Goal: Information Seeking & Learning: Learn about a topic

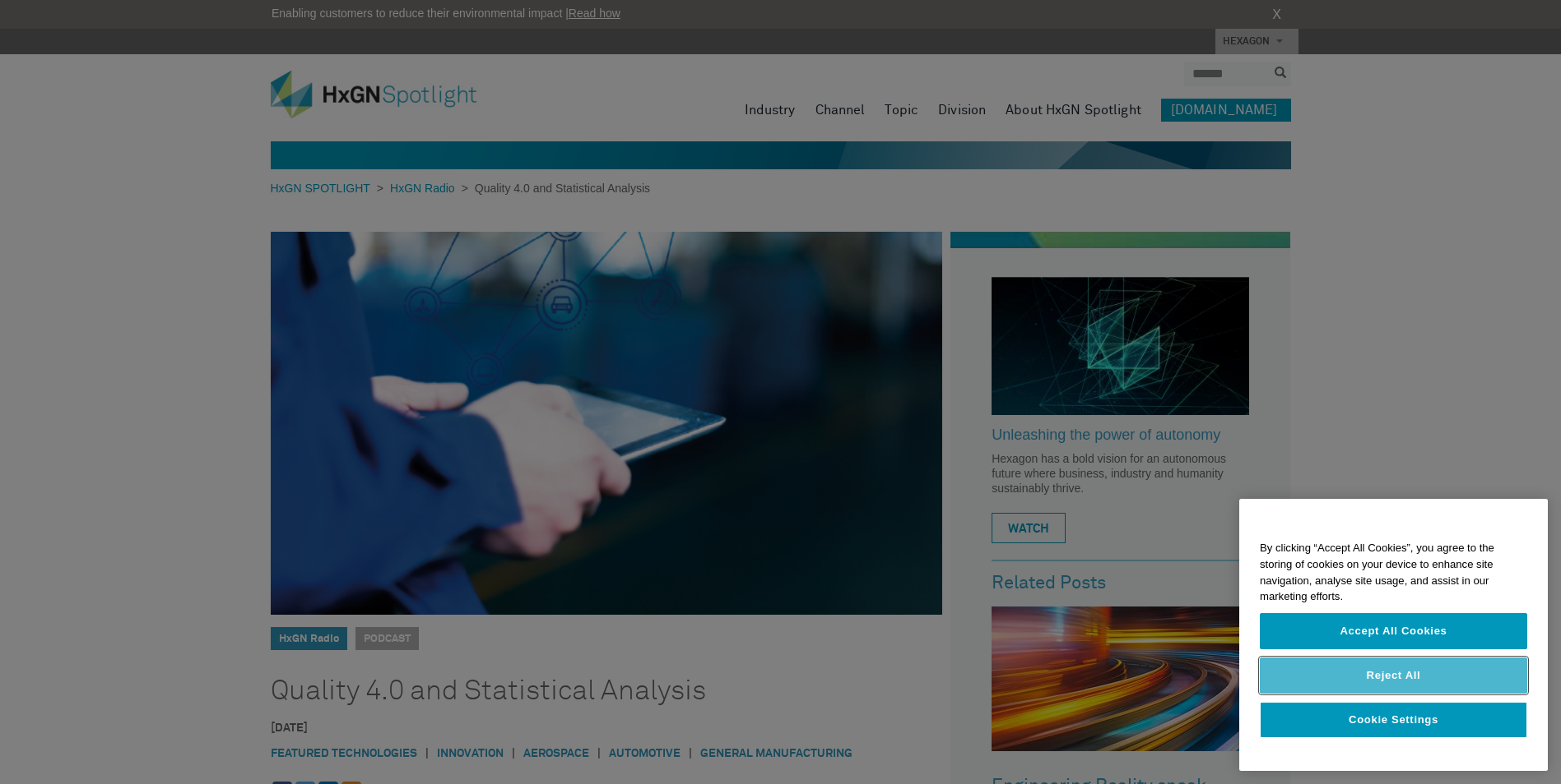
click at [1422, 687] on button "Reject All" at bounding box center [1393, 676] width 267 height 36
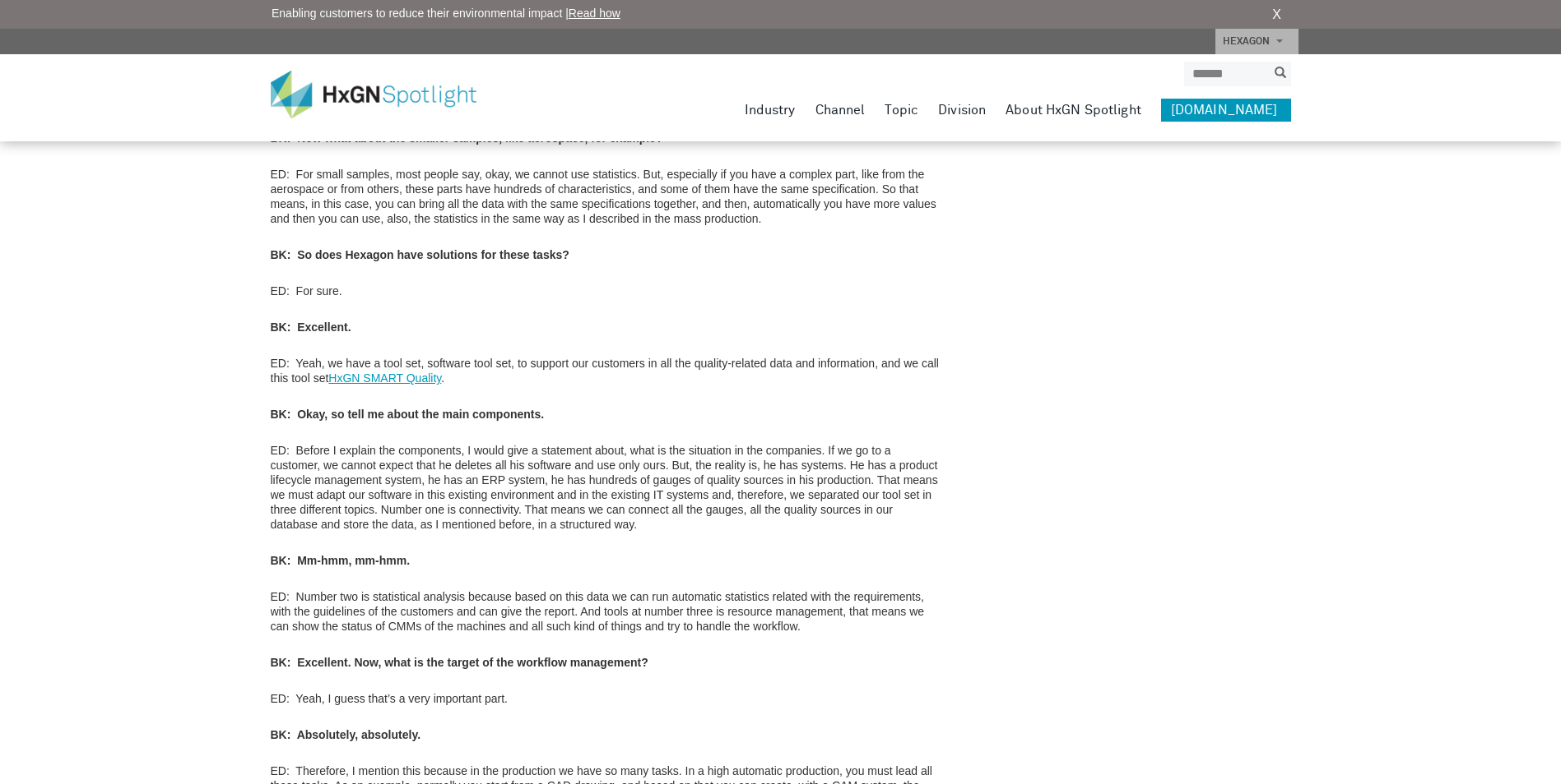
scroll to position [2368, 0]
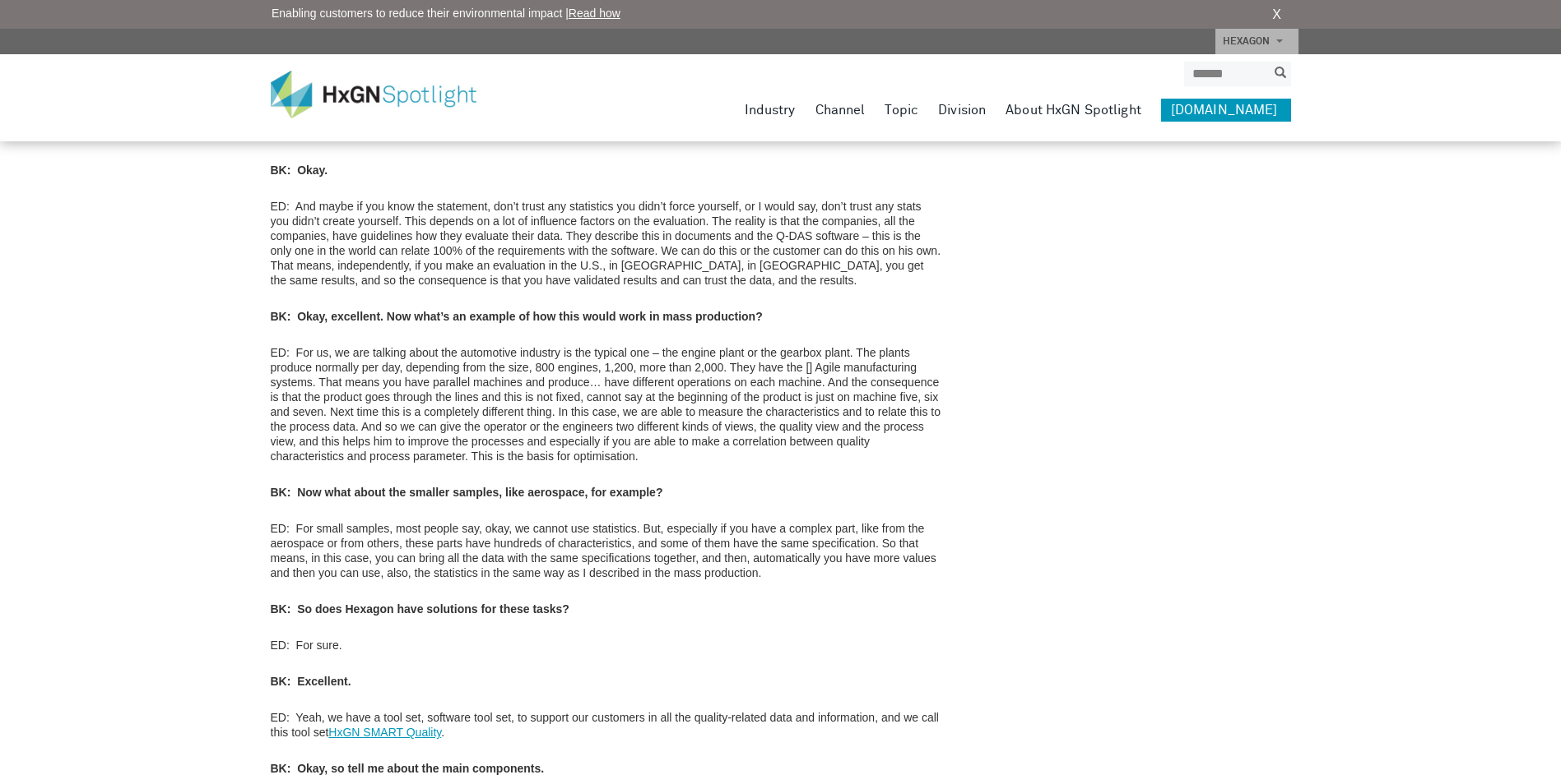
click at [361, 88] on img at bounding box center [385, 95] width 230 height 47
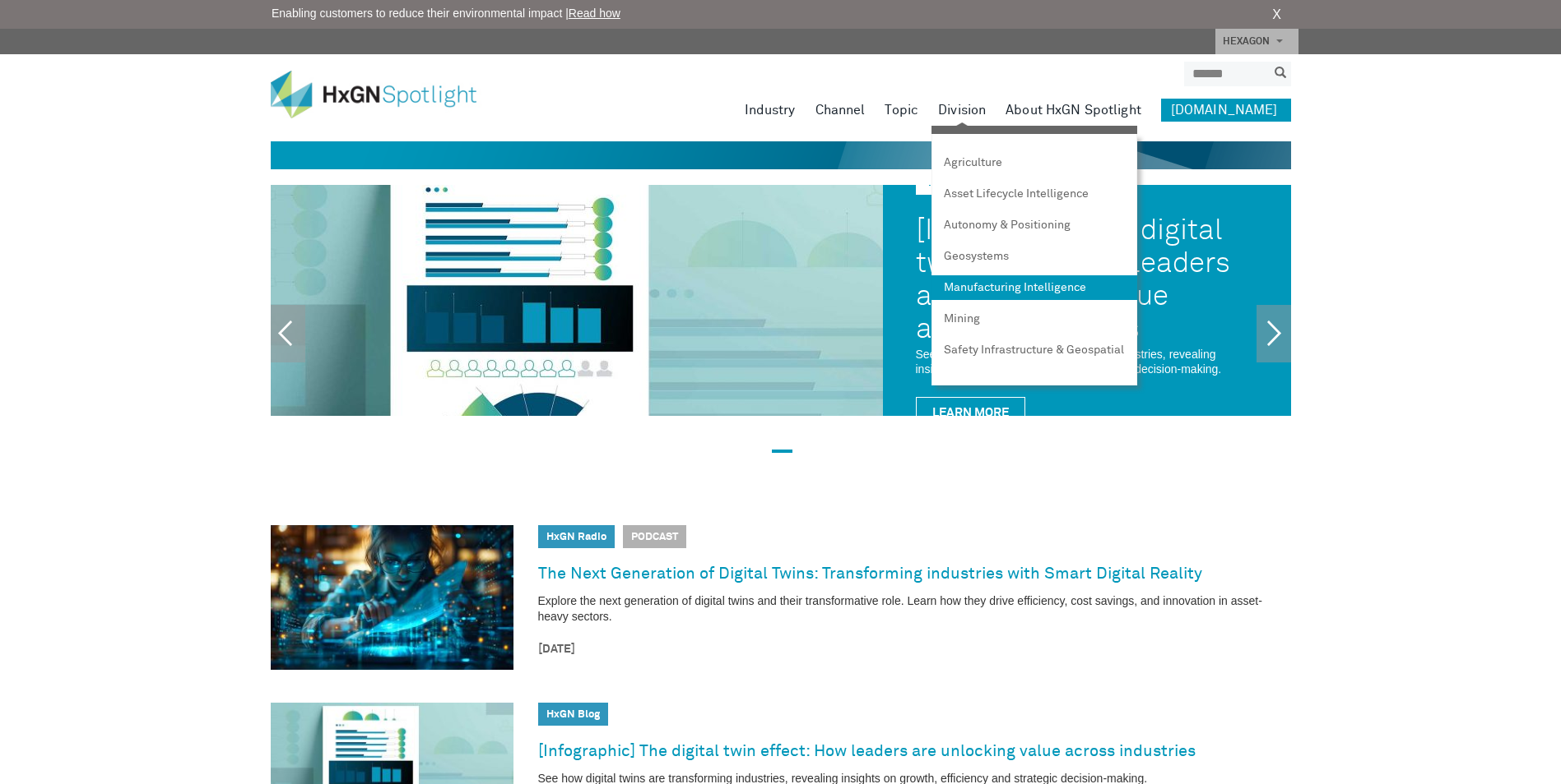
click at [1002, 289] on link "Manufacturing Intelligence" at bounding box center [1034, 287] width 205 height 25
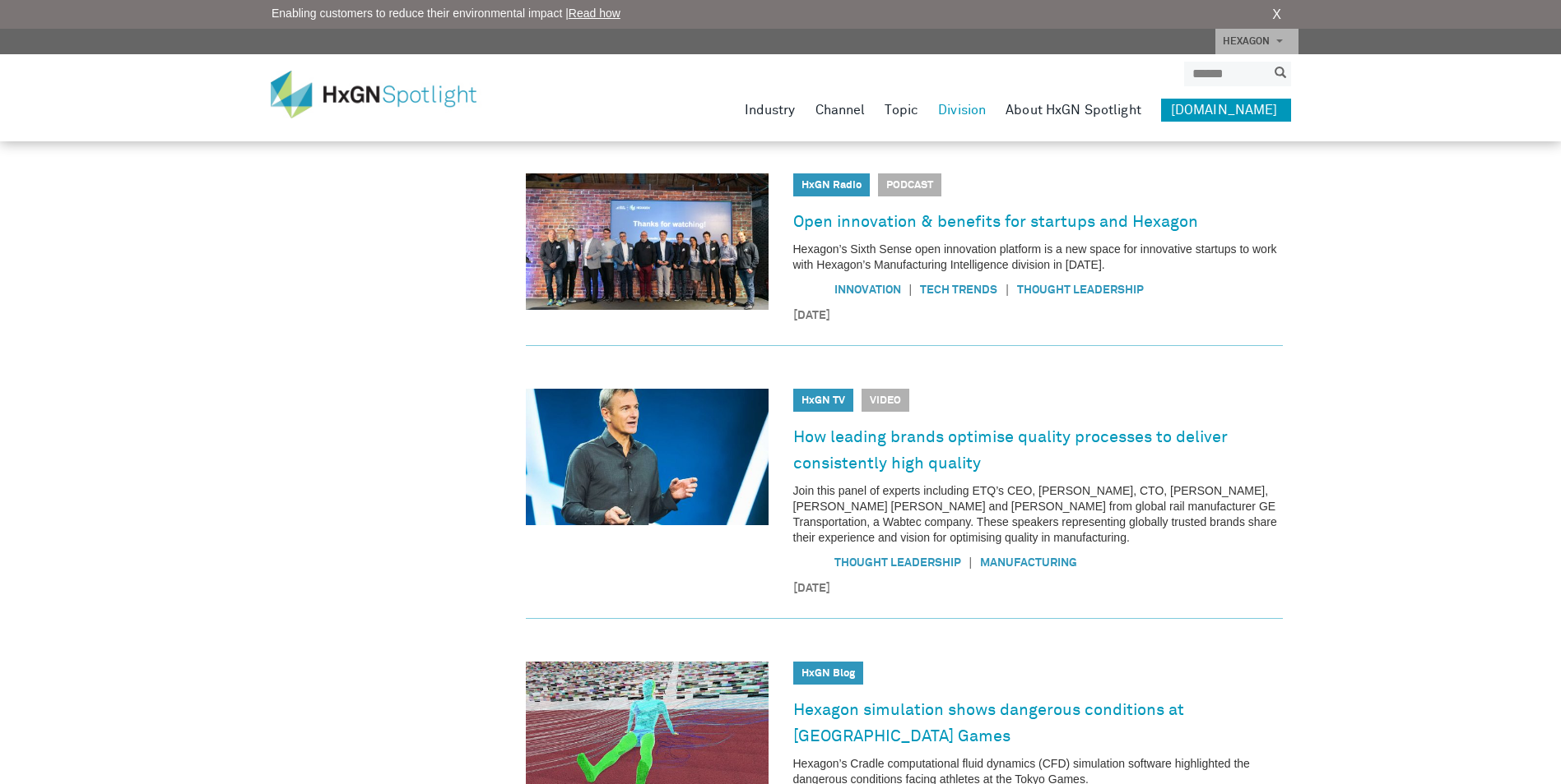
scroll to position [904, 0]
